Goal: Download file/media

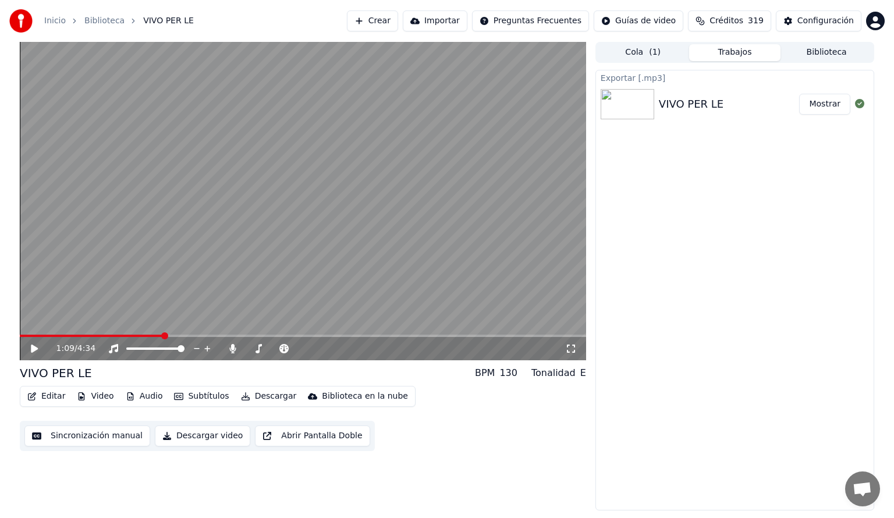
click at [831, 51] on button "Biblioteca" at bounding box center [827, 52] width 92 height 17
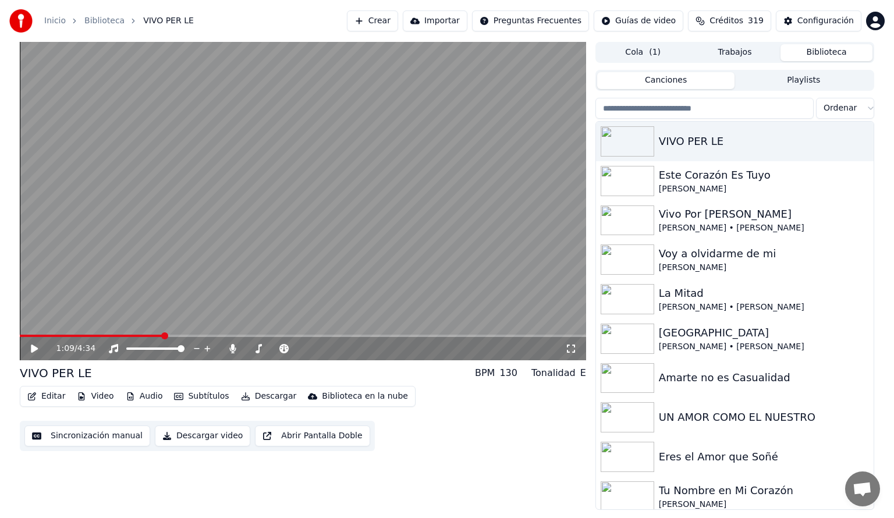
click at [650, 110] on input "search" at bounding box center [705, 108] width 218 height 21
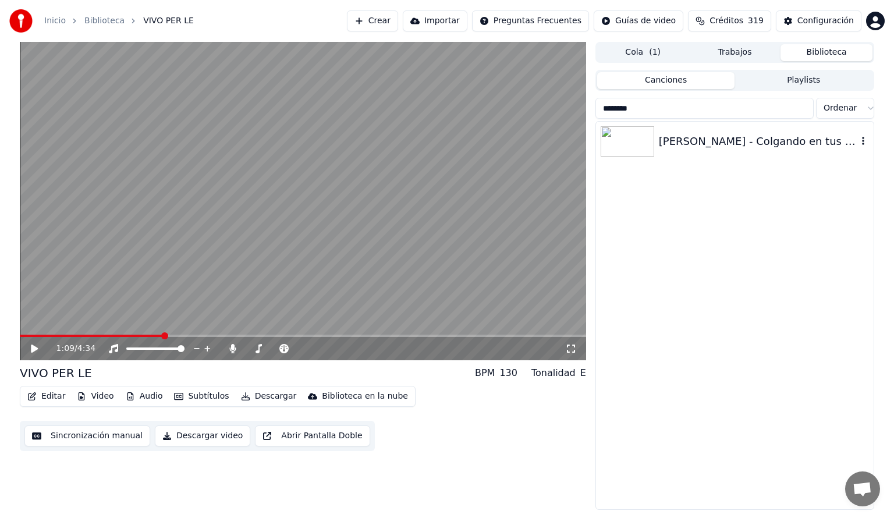
type input "********"
click at [658, 145] on div at bounding box center [630, 141] width 58 height 30
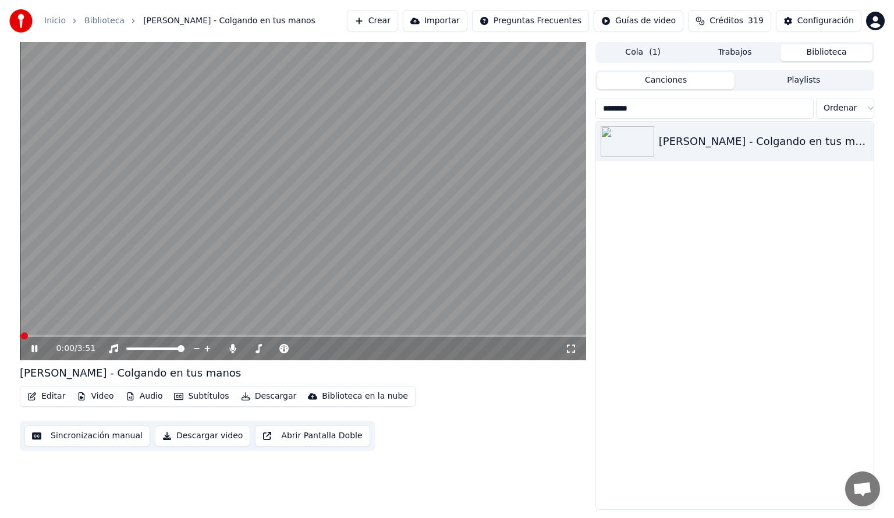
click at [148, 398] on button "Audio" at bounding box center [144, 396] width 47 height 16
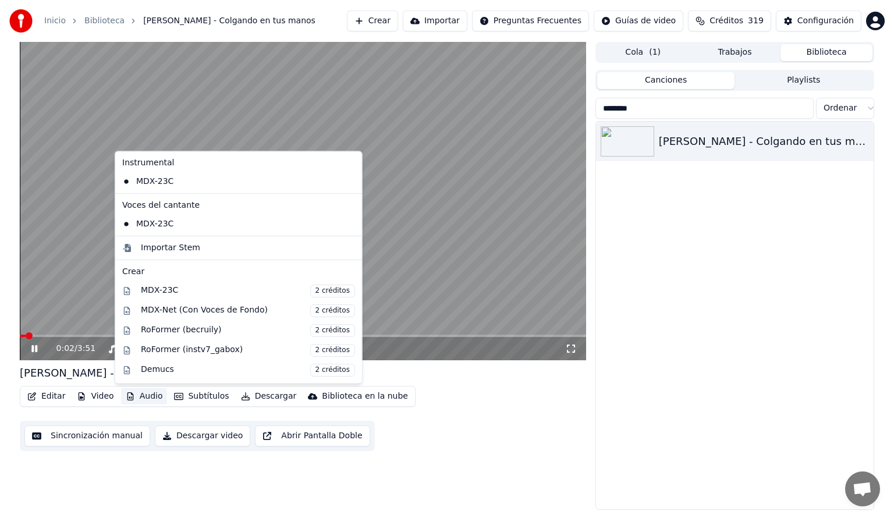
click at [644, 396] on div "[PERSON_NAME] - Colgando en tus manos" at bounding box center [735, 316] width 278 height 388
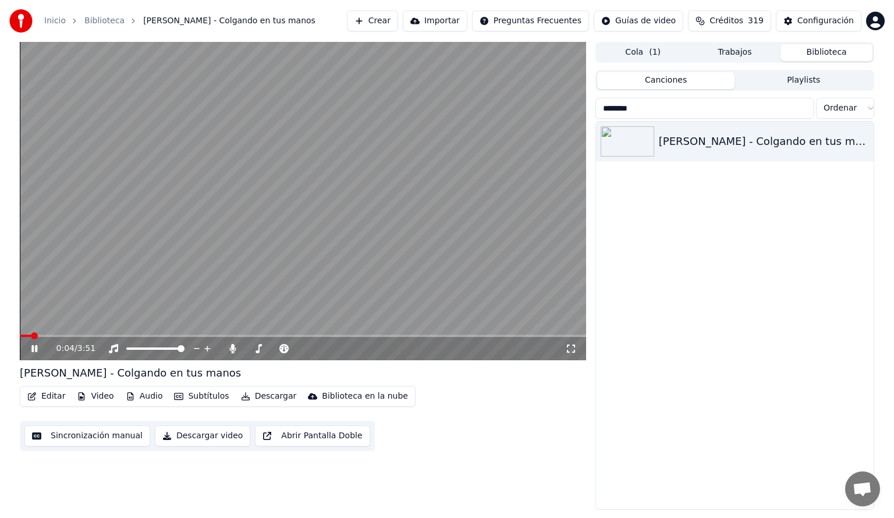
click at [79, 337] on span at bounding box center [303, 336] width 566 height 2
click at [231, 349] on icon at bounding box center [232, 348] width 6 height 9
click at [34, 349] on icon at bounding box center [42, 348] width 27 height 9
click at [141, 398] on button "Audio" at bounding box center [144, 396] width 47 height 16
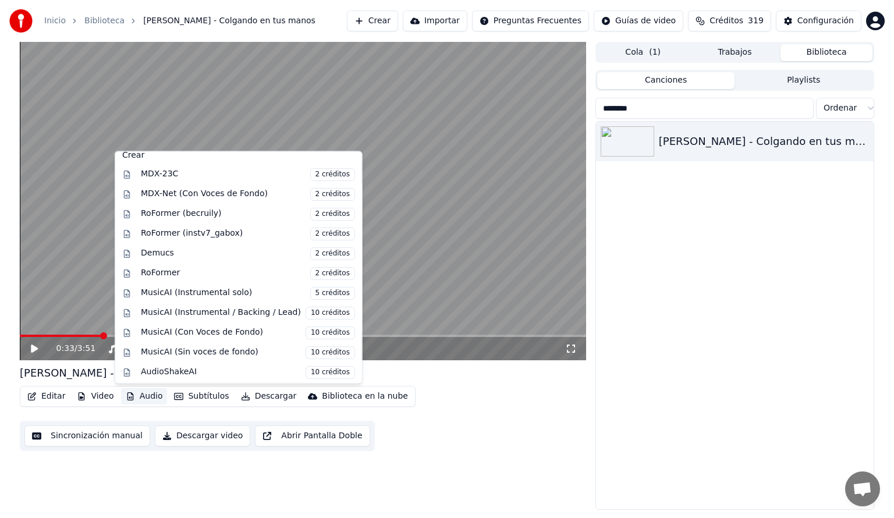
scroll to position [118, 0]
click at [224, 311] on div "MusicAI (Instrumental / Backing / Lead) 10 créditos" at bounding box center [248, 312] width 214 height 13
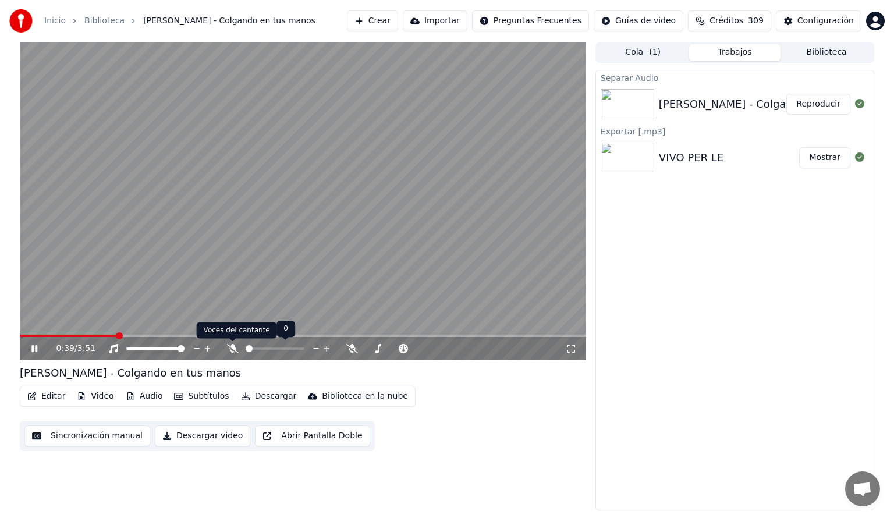
click at [231, 348] on icon at bounding box center [233, 348] width 12 height 9
click at [231, 349] on icon at bounding box center [232, 348] width 6 height 9
click at [257, 349] on icon at bounding box center [259, 348] width 12 height 9
click at [136, 336] on span at bounding box center [105, 336] width 170 height 2
click at [107, 335] on span at bounding box center [64, 336] width 88 height 2
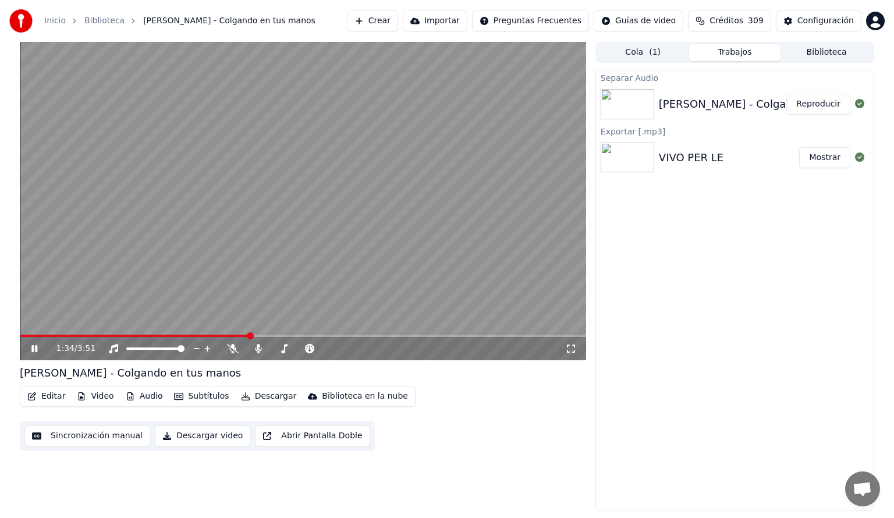
click at [249, 335] on span at bounding box center [303, 336] width 566 height 2
click at [235, 335] on span at bounding box center [139, 336] width 238 height 2
click at [206, 336] on span at bounding box center [113, 336] width 186 height 2
click at [208, 337] on span at bounding box center [132, 336] width 225 height 2
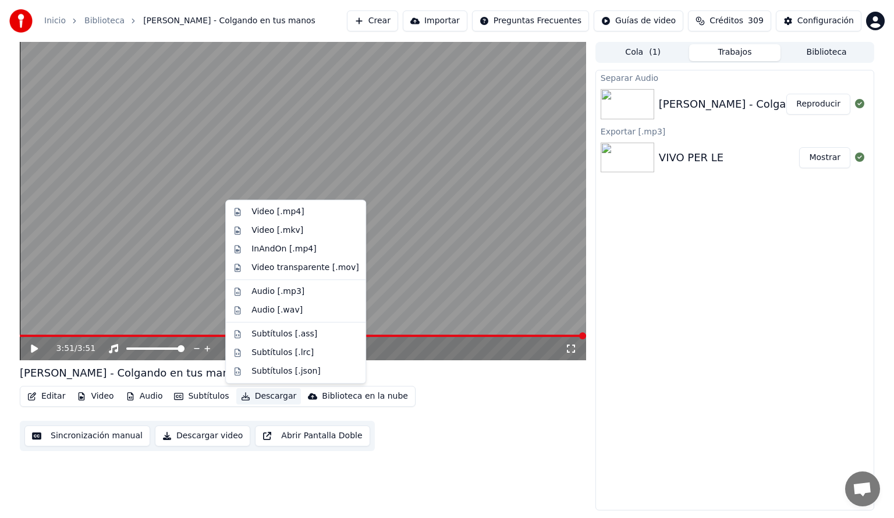
click at [261, 395] on button "Descargar" at bounding box center [268, 396] width 65 height 16
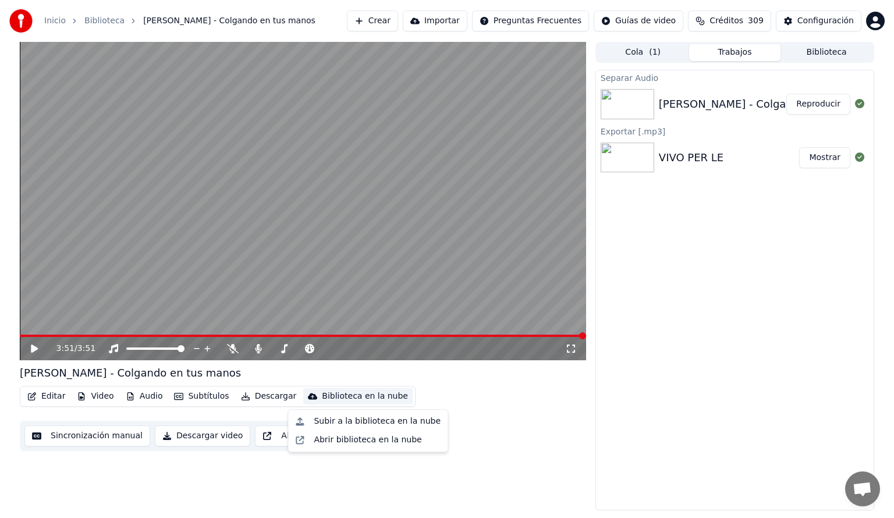
click at [445, 404] on div "Editar Video Audio Subtítulos Descargar Biblioteca en la nube Sincronización ma…" at bounding box center [303, 418] width 566 height 65
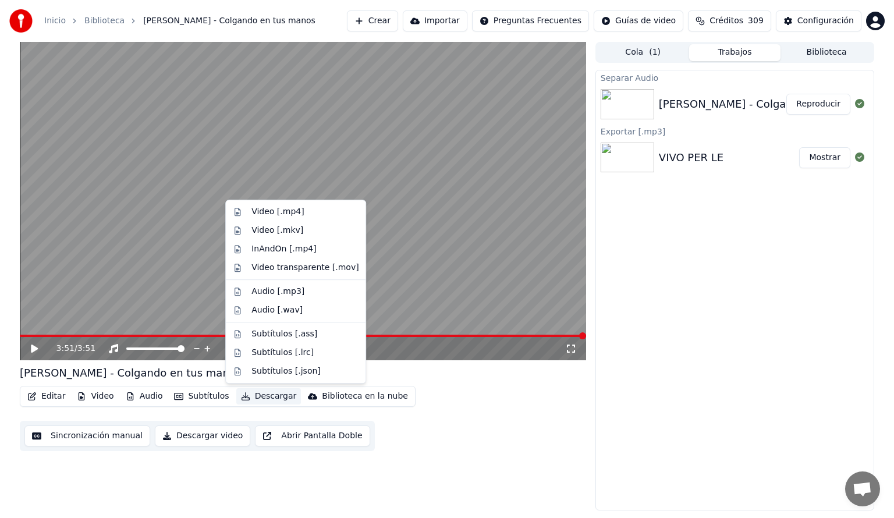
click at [263, 394] on button "Descargar" at bounding box center [268, 396] width 65 height 16
click at [265, 289] on div "Audio [.mp3]" at bounding box center [278, 292] width 53 height 12
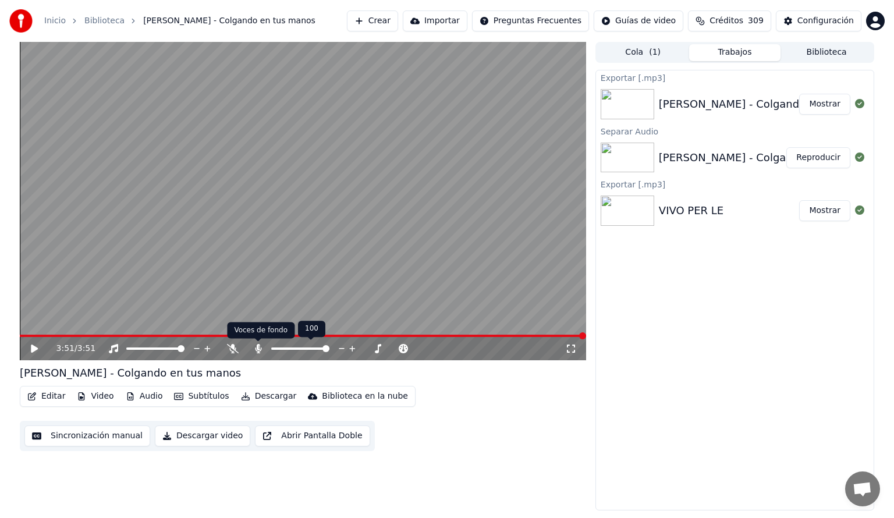
click at [258, 349] on icon at bounding box center [258, 348] width 6 height 9
click at [179, 334] on video at bounding box center [303, 201] width 566 height 318
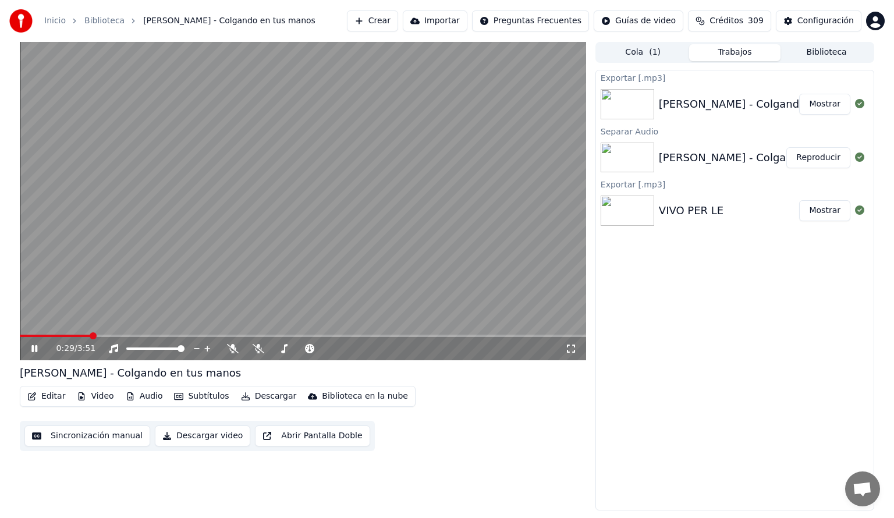
click at [90, 337] on span at bounding box center [303, 336] width 566 height 2
click at [111, 336] on span at bounding box center [303, 336] width 566 height 2
click at [33, 348] on icon at bounding box center [34, 348] width 6 height 7
